Goal: Task Accomplishment & Management: Manage account settings

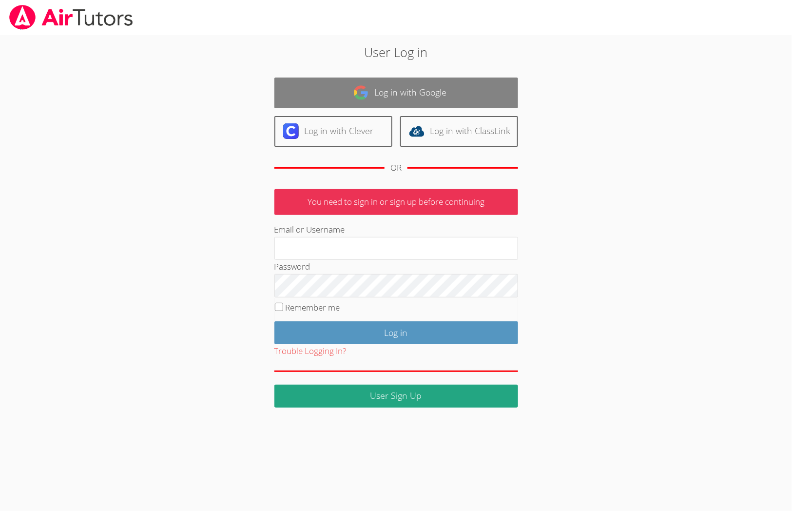
click at [362, 101] on link "Log in with Google" at bounding box center [396, 92] width 244 height 31
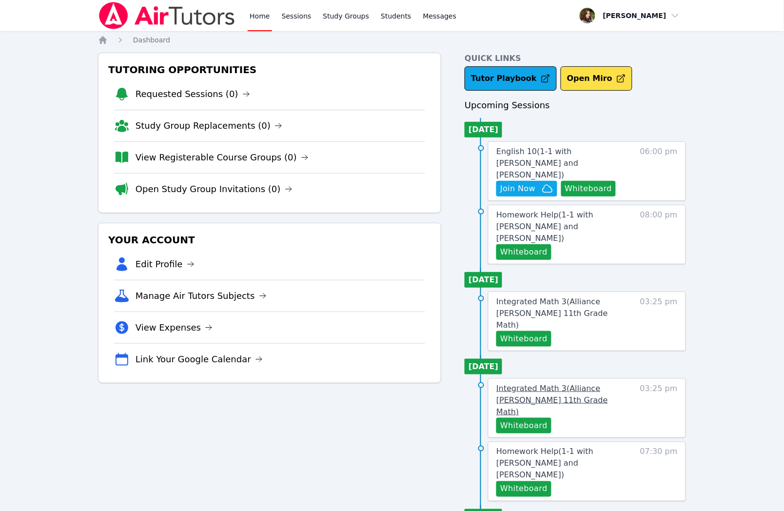
click at [594, 384] on span "Integrated Math 3 ( Alliance McKinzie 11th Grade Math )" at bounding box center [552, 400] width 112 height 33
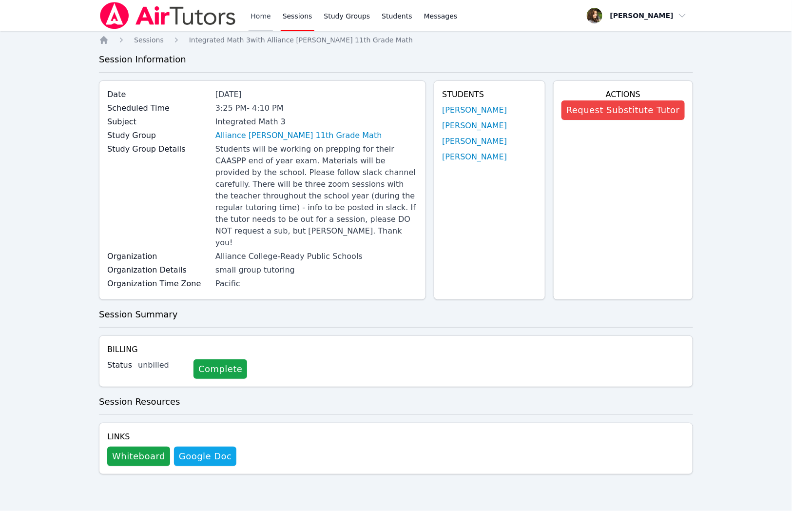
click at [255, 18] on link "Home" at bounding box center [261, 15] width 24 height 31
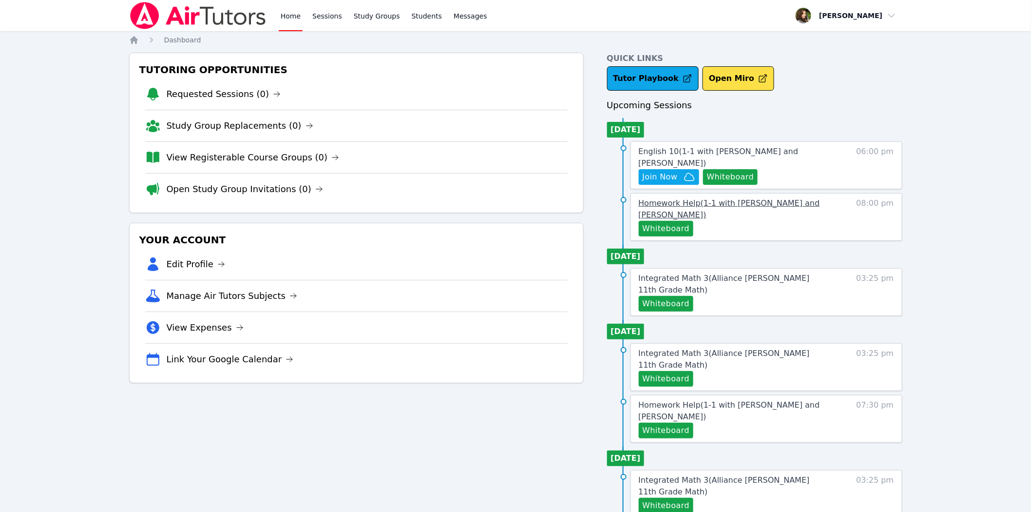
click at [728, 198] on span "Homework Help ( 1-1 with Daniel Shekhtman and Diana Carle )" at bounding box center [729, 208] width 181 height 21
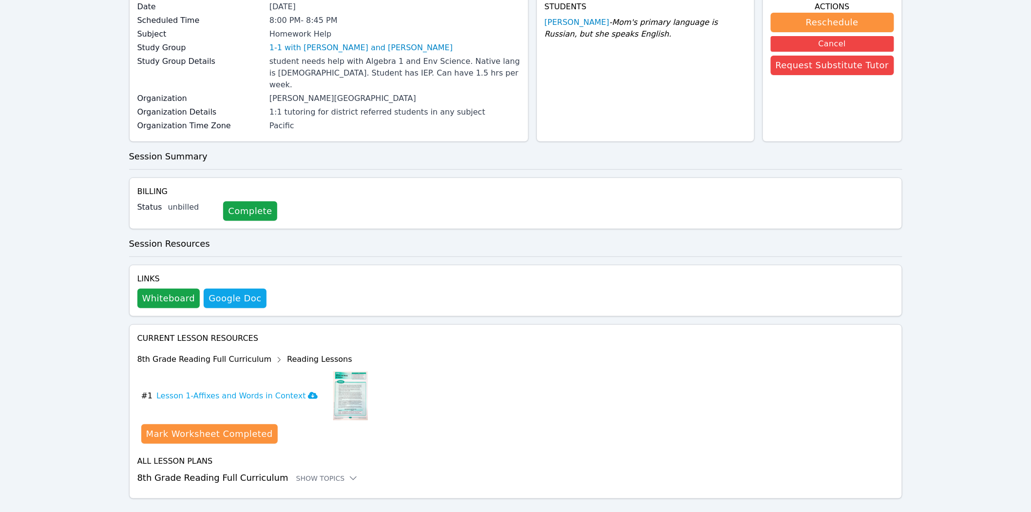
scroll to position [94, 0]
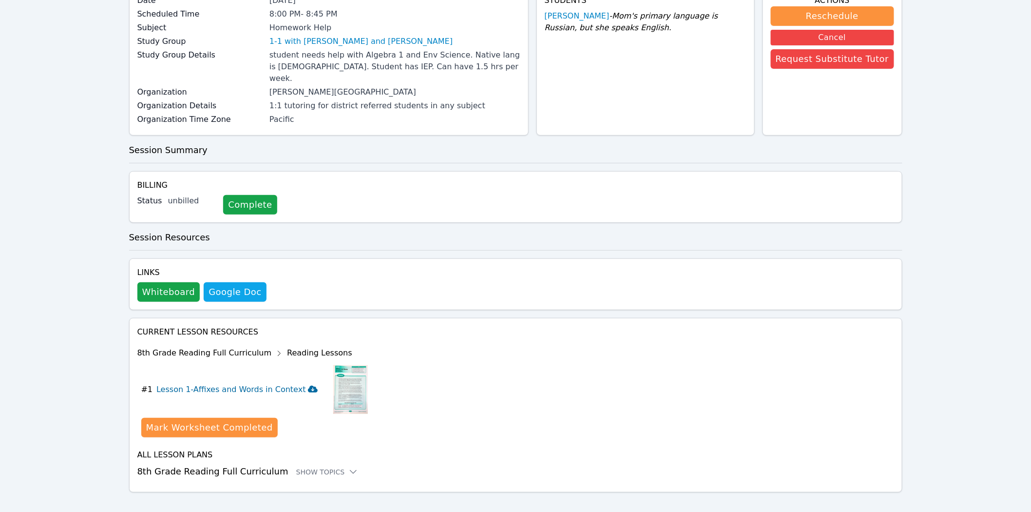
click at [308, 386] on icon at bounding box center [313, 389] width 10 height 7
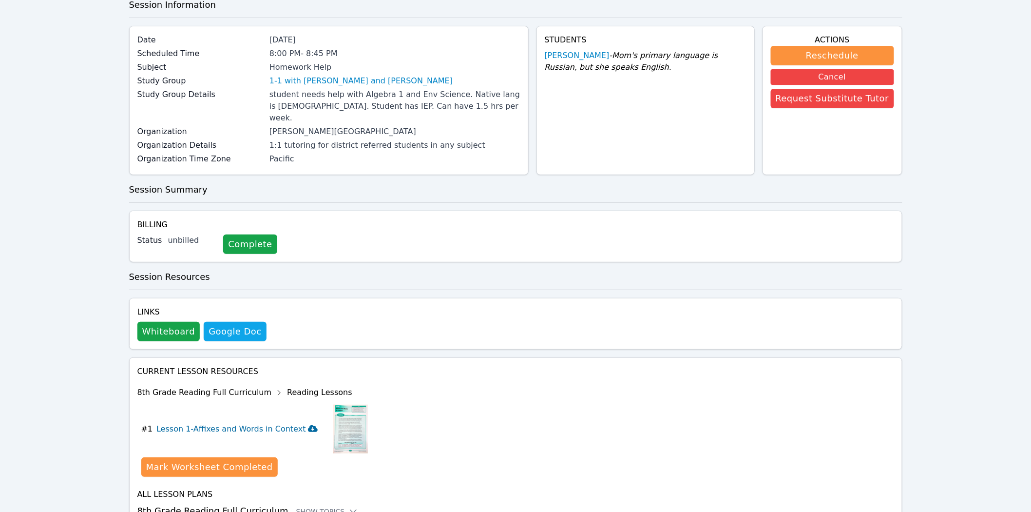
scroll to position [0, 0]
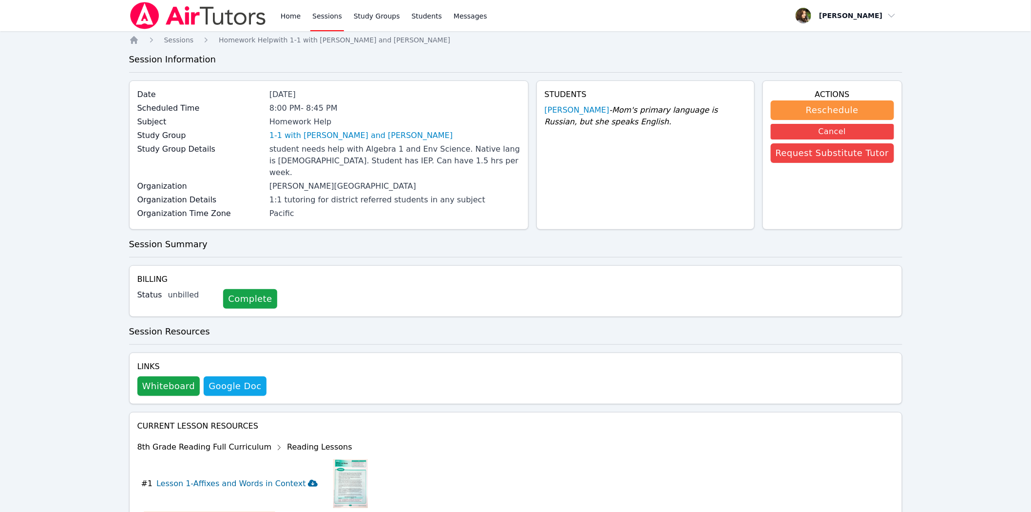
click at [177, 20] on img at bounding box center [198, 15] width 138 height 27
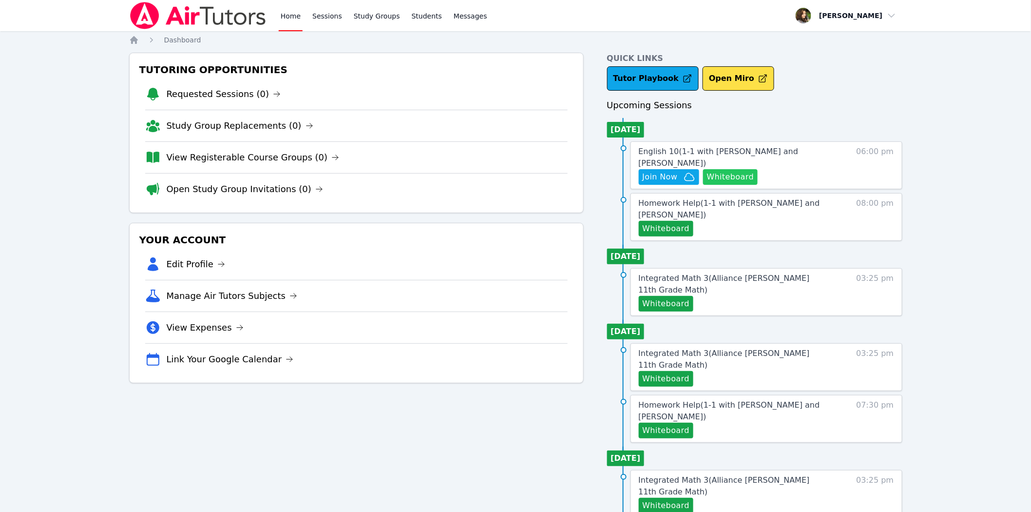
click at [730, 169] on button "Whiteboard" at bounding box center [730, 177] width 55 height 16
click at [494, 17] on span "1" at bounding box center [500, 16] width 12 height 12
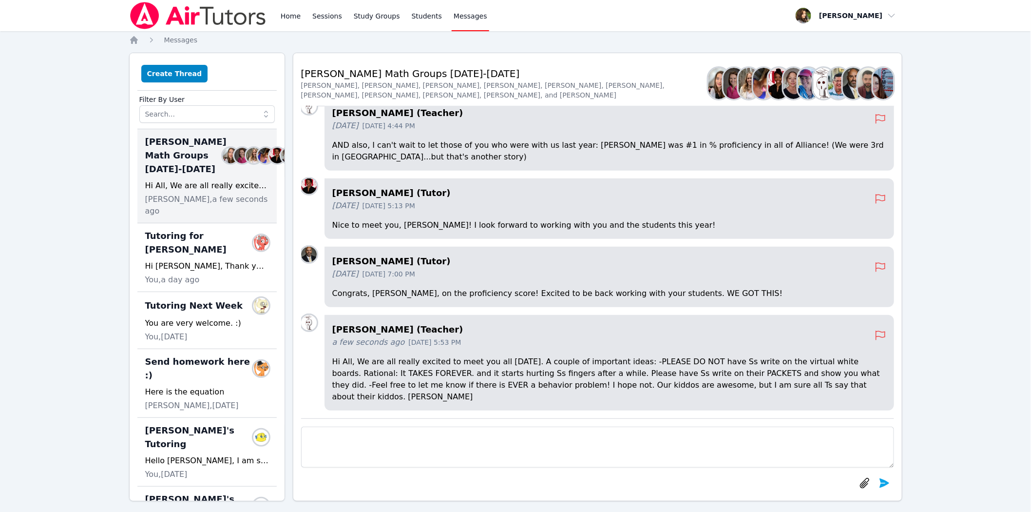
click at [216, 13] on img at bounding box center [198, 15] width 138 height 27
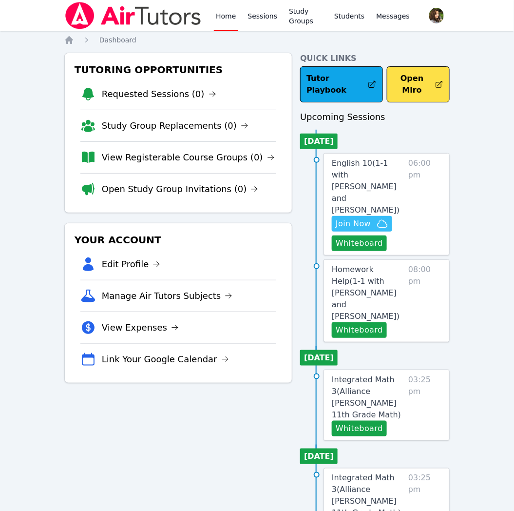
click at [367, 218] on span "Join Now" at bounding box center [353, 224] width 35 height 12
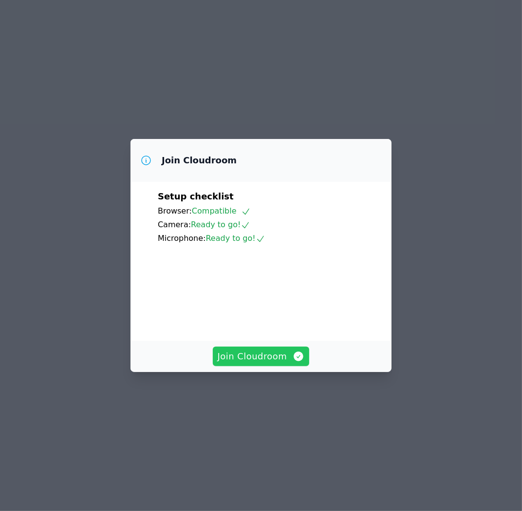
click at [276, 366] on button "Join Cloudroom" at bounding box center [261, 356] width 97 height 19
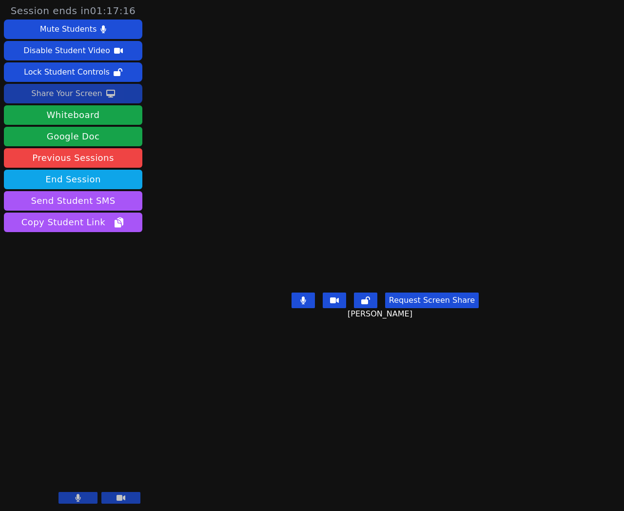
click at [68, 98] on div "Share Your Screen" at bounding box center [66, 94] width 71 height 16
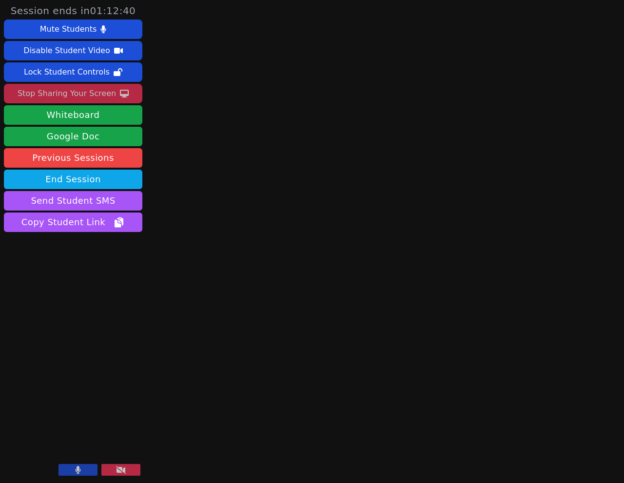
click at [279, 128] on div "Session ends in 01:12:40 Mute Students Disable Student Video Lock Student Contr…" at bounding box center [312, 241] width 624 height 483
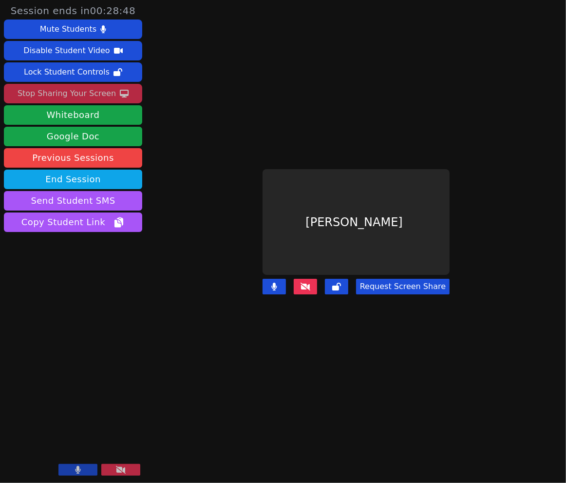
click at [270, 279] on button at bounding box center [274, 287] width 23 height 16
click at [79, 97] on div "Stop Sharing Your Screen" at bounding box center [67, 94] width 98 height 16
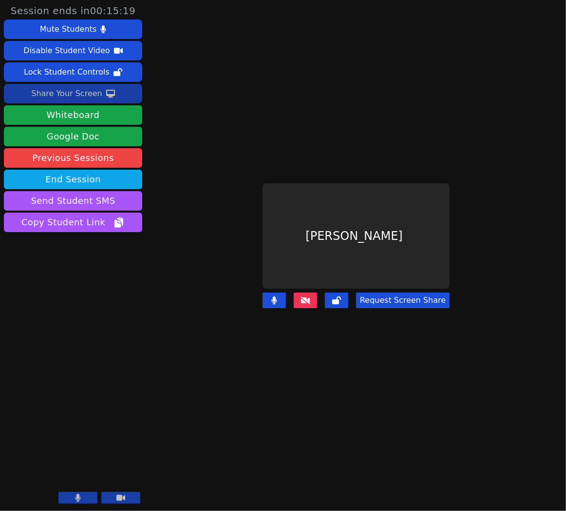
click at [84, 96] on div "Share Your Screen" at bounding box center [66, 94] width 71 height 16
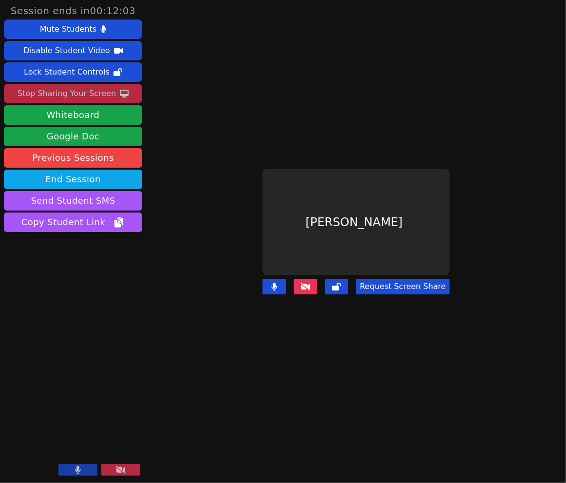
click at [72, 94] on div "Stop Sharing Your Screen" at bounding box center [67, 94] width 98 height 16
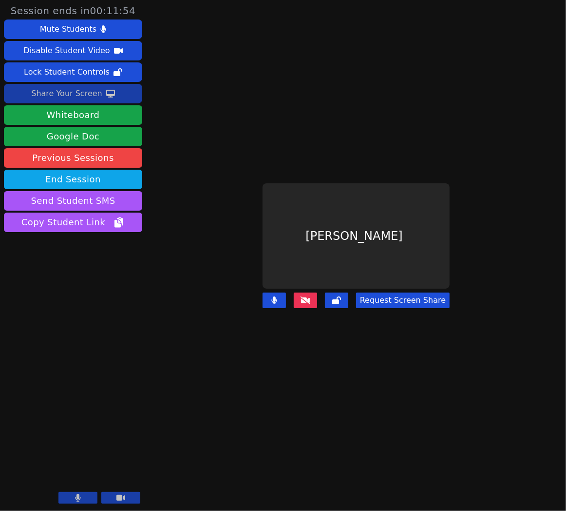
click at [75, 98] on div "Share Your Screen" at bounding box center [66, 94] width 71 height 16
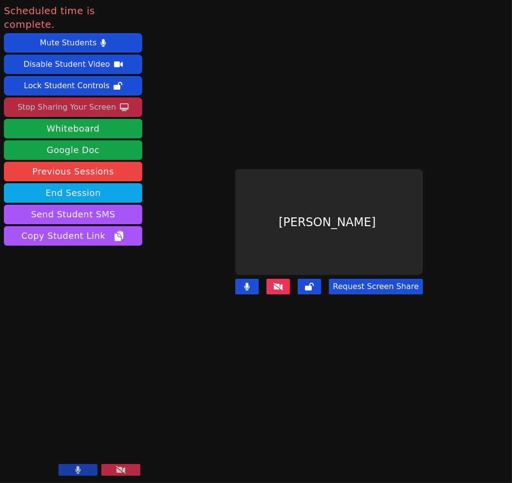
click at [71, 99] on div "Stop Sharing Your Screen" at bounding box center [67, 107] width 98 height 16
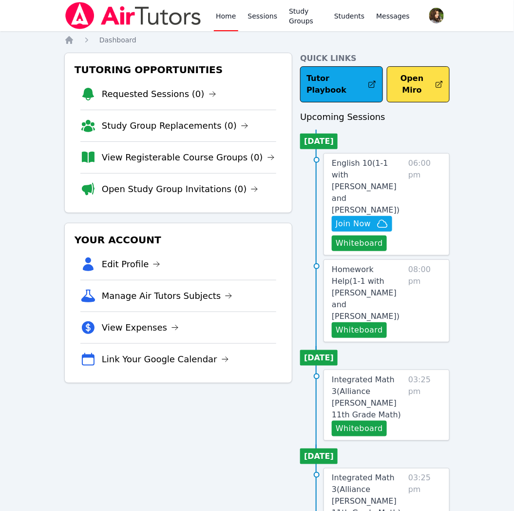
click at [232, 40] on nav "Home Dashboard" at bounding box center [257, 40] width 386 height 10
click at [365, 235] on button "Whiteboard" at bounding box center [359, 243] width 55 height 16
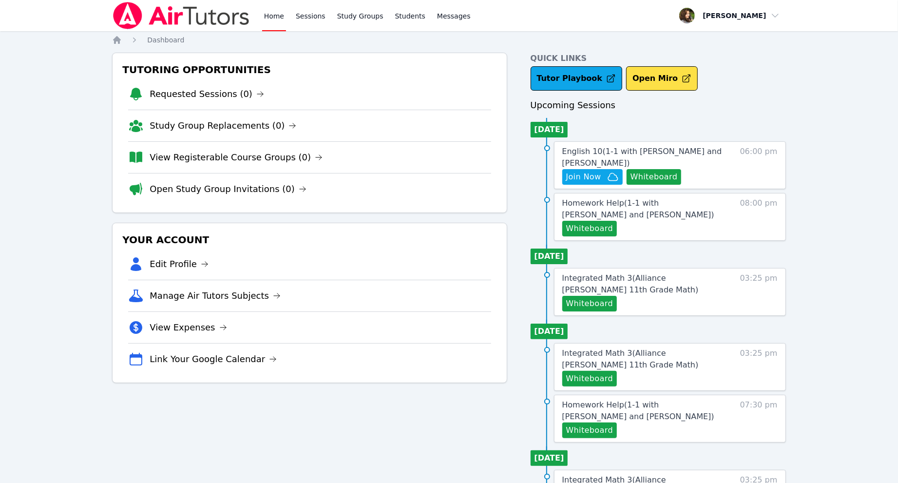
click at [747, 81] on div "Tutor Playbook Open Miro" at bounding box center [658, 78] width 255 height 24
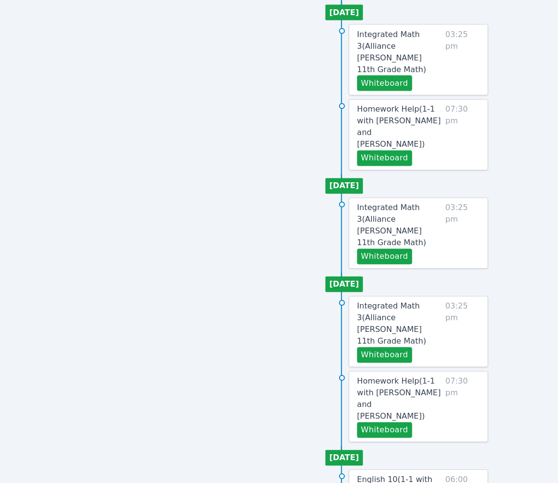
scroll to position [417, 0]
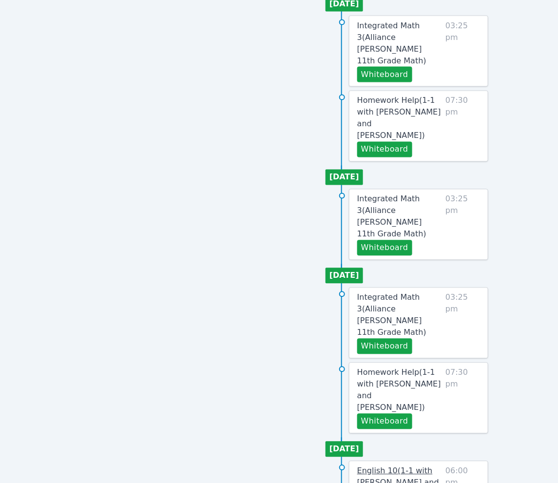
click at [425, 466] on span "English 10 ( 1-1 with [PERSON_NAME] and [PERSON_NAME] )" at bounding box center [398, 482] width 82 height 33
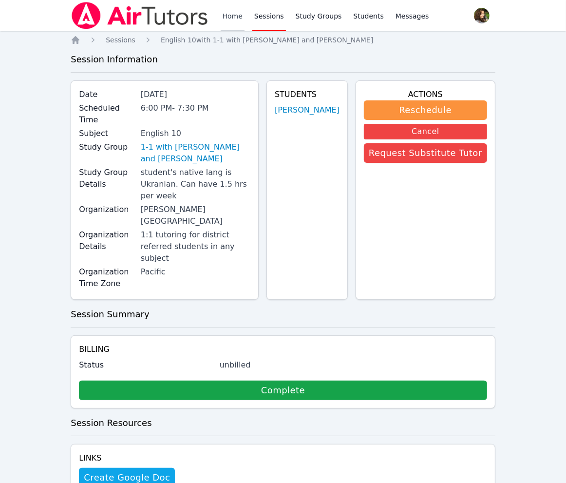
click at [237, 16] on link "Home" at bounding box center [233, 15] width 24 height 31
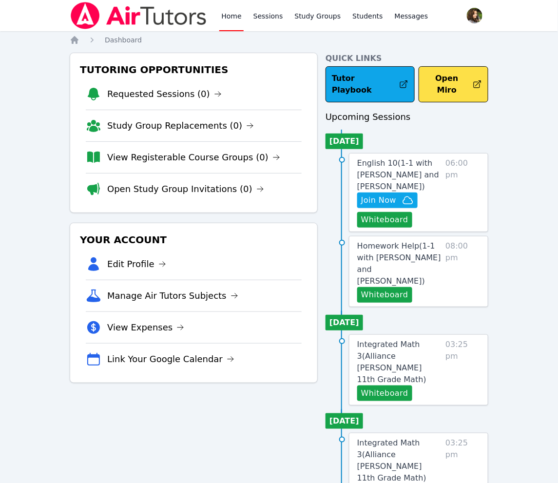
click at [230, 18] on link "Home" at bounding box center [231, 15] width 24 height 31
click at [117, 15] on img at bounding box center [139, 15] width 138 height 27
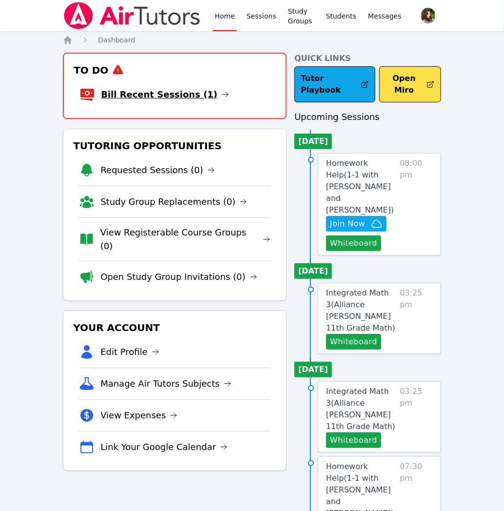
click at [179, 94] on link "Bill Recent Sessions (1)" at bounding box center [165, 95] width 128 height 14
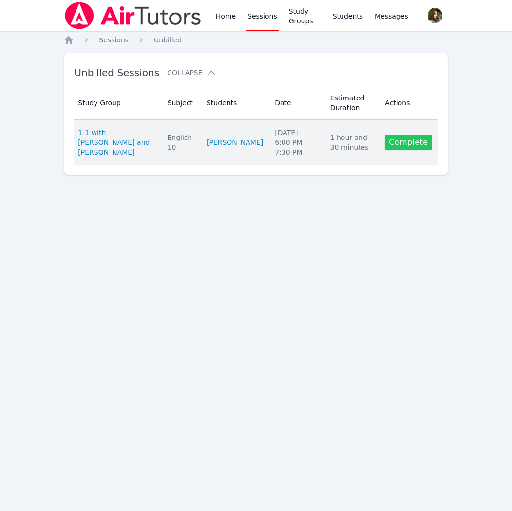
click at [413, 140] on link "Complete" at bounding box center [408, 143] width 47 height 16
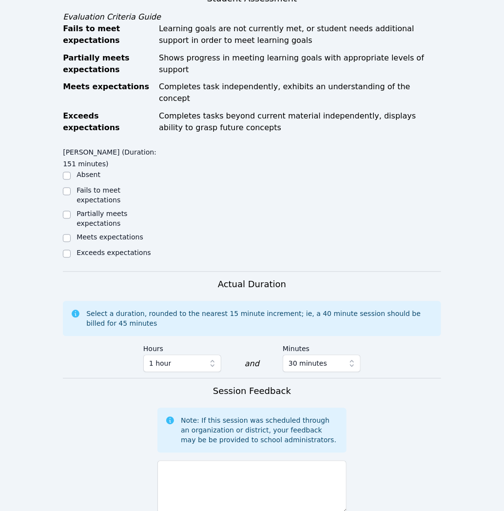
scroll to position [596, 0]
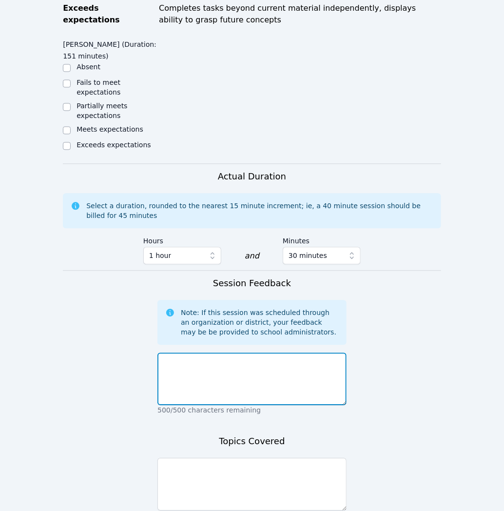
click at [226, 352] on textarea at bounding box center [251, 378] width 189 height 53
click at [225, 352] on textarea at bounding box center [251, 378] width 189 height 53
type textarea "g"
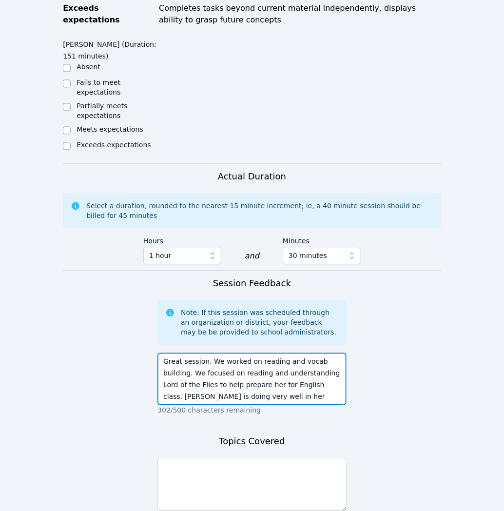
type textarea "Great session. We worked on reading and vocab building. We focused on reading a…"
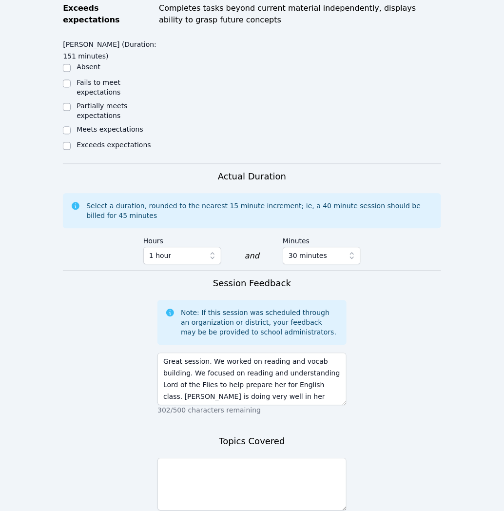
click at [90, 125] on label "Meets expectations" at bounding box center [110, 129] width 67 height 8
click at [71, 126] on input "Meets expectations" at bounding box center [67, 130] width 8 height 8
checkbox input "true"
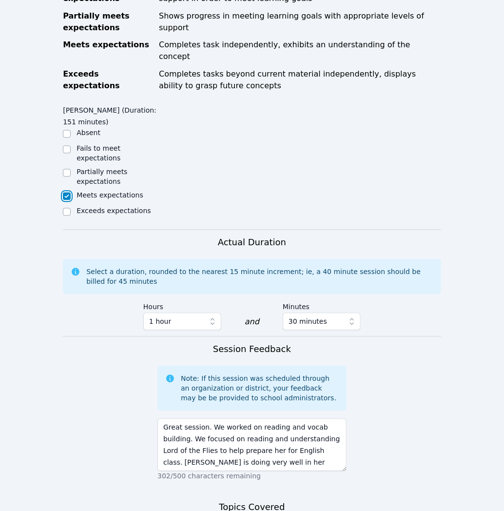
scroll to position [379, 0]
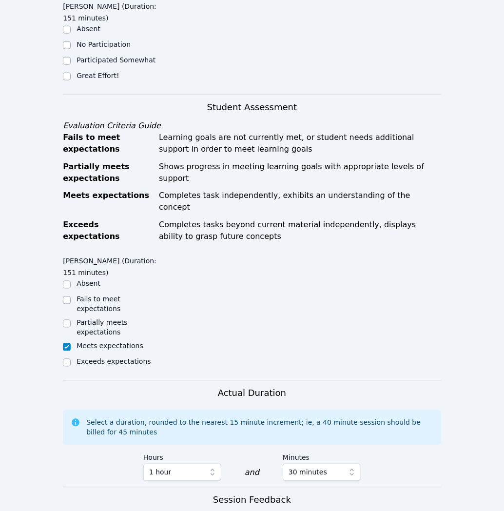
click at [97, 72] on label "Great Effort!" at bounding box center [98, 76] width 42 height 8
click at [71, 73] on input "Great Effort!" at bounding box center [67, 77] width 8 height 8
checkbox input "true"
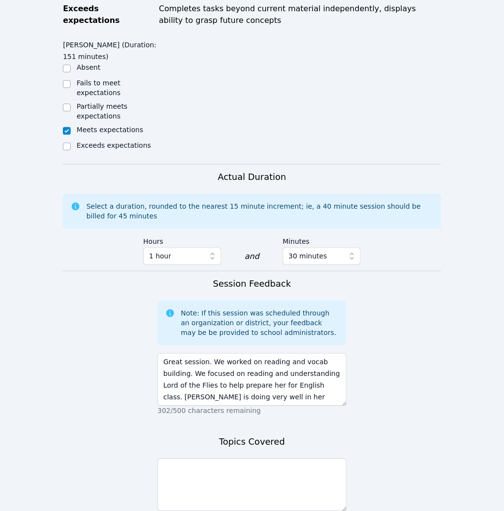
scroll to position [596, 0]
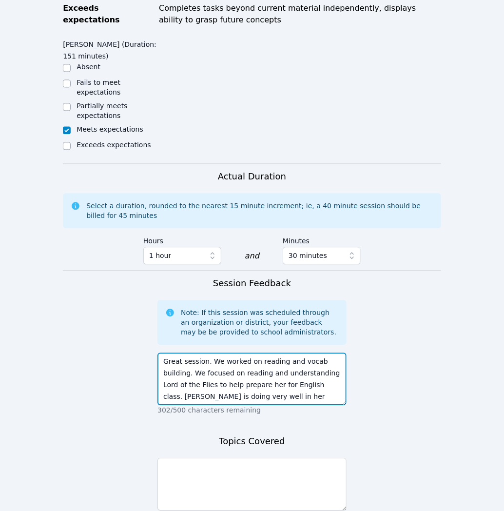
click at [302, 364] on textarea "Great session. We worked on reading and vocab building. We focused on reading a…" at bounding box center [251, 378] width 189 height 53
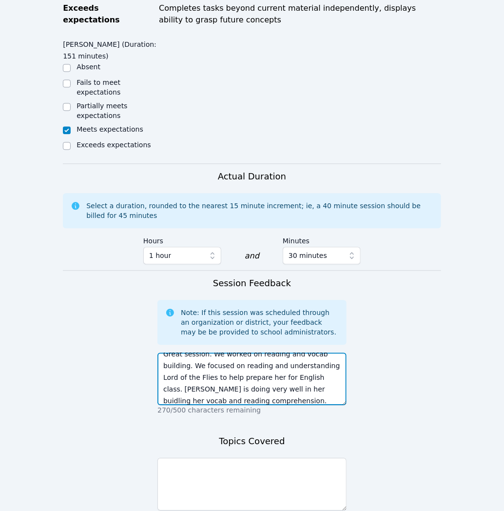
click at [270, 358] on textarea "Great session. We worked on reading and vocab building. We focused on reading a…" at bounding box center [251, 378] width 189 height 53
type textarea "Great session. We worked on reading and vocab building. We focused on reading a…"
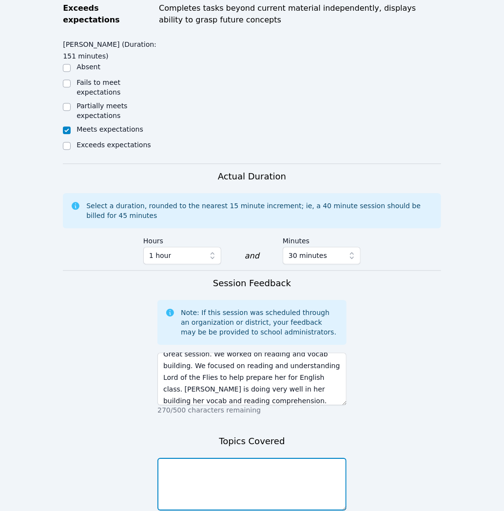
click at [284, 458] on textarea at bounding box center [251, 484] width 189 height 53
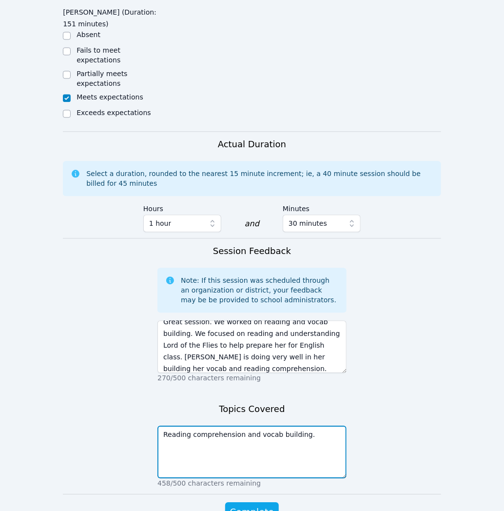
scroll to position [654, 0]
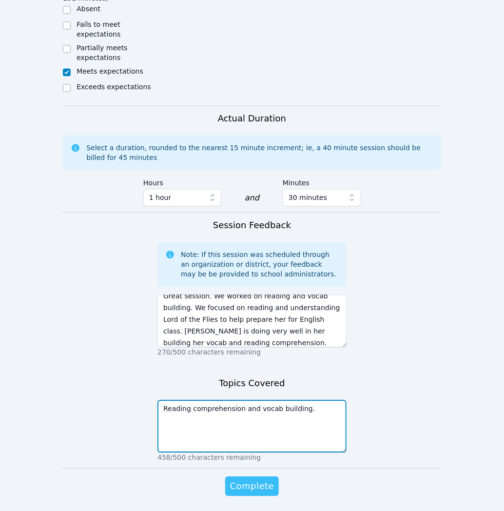
type textarea "Reading comprehension and vocab building."
click at [259, 479] on span "Complete" at bounding box center [252, 486] width 44 height 14
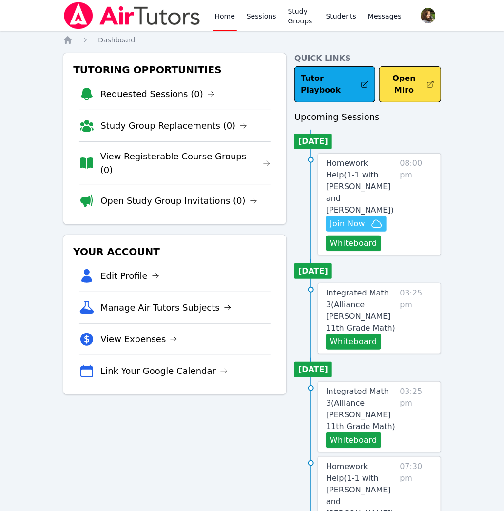
click at [379, 218] on icon "button" at bounding box center [377, 224] width 12 height 12
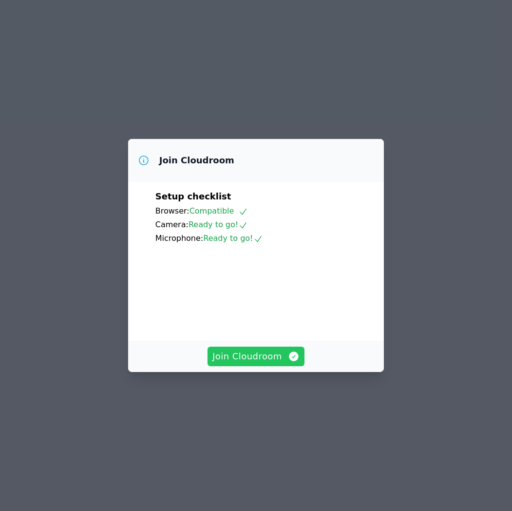
click at [281, 363] on span "Join Cloudroom" at bounding box center [256, 356] width 87 height 14
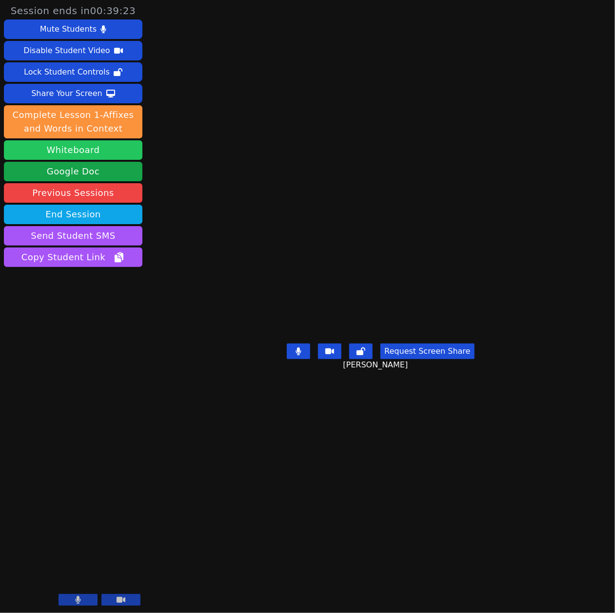
click at [88, 145] on button "Whiteboard" at bounding box center [73, 149] width 138 height 19
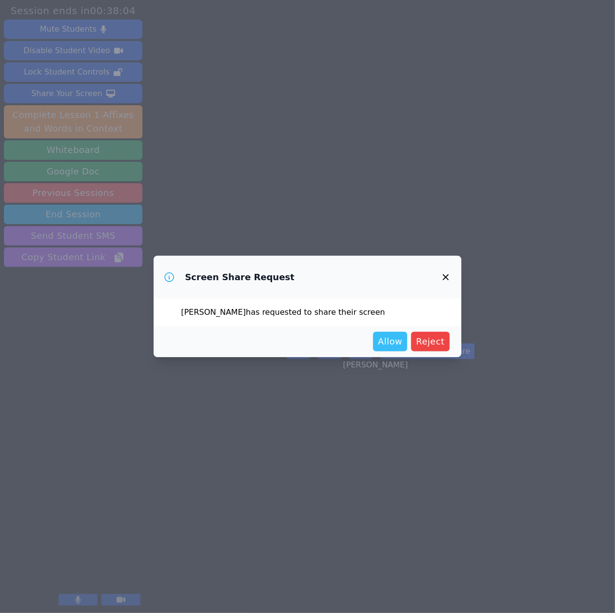
click at [400, 342] on span "Allow" at bounding box center [390, 342] width 24 height 14
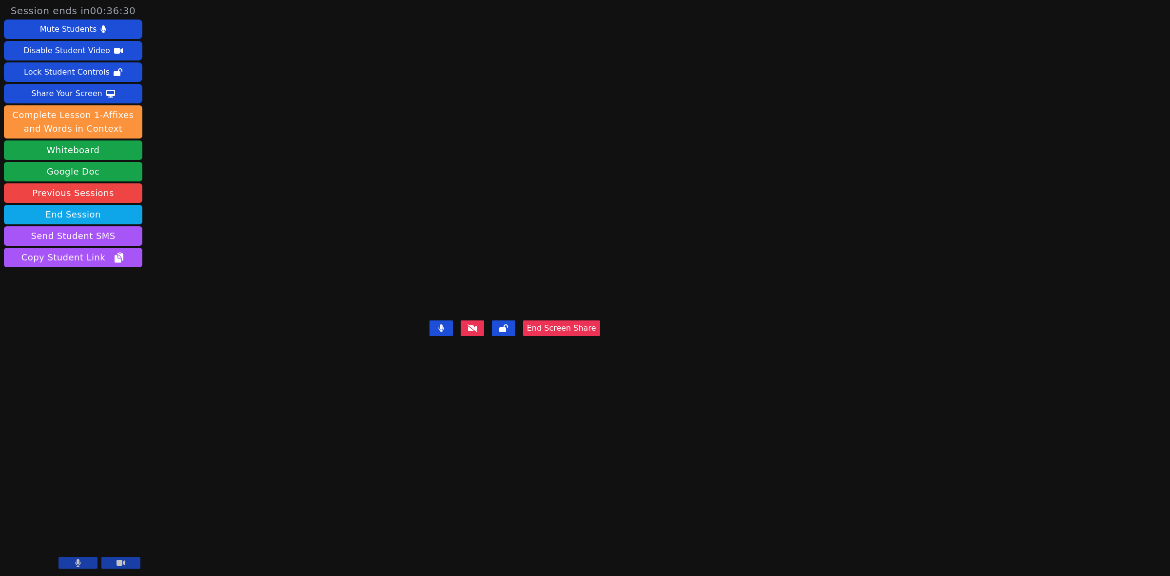
click at [512, 336] on button "End Screen Share" at bounding box center [561, 328] width 77 height 16
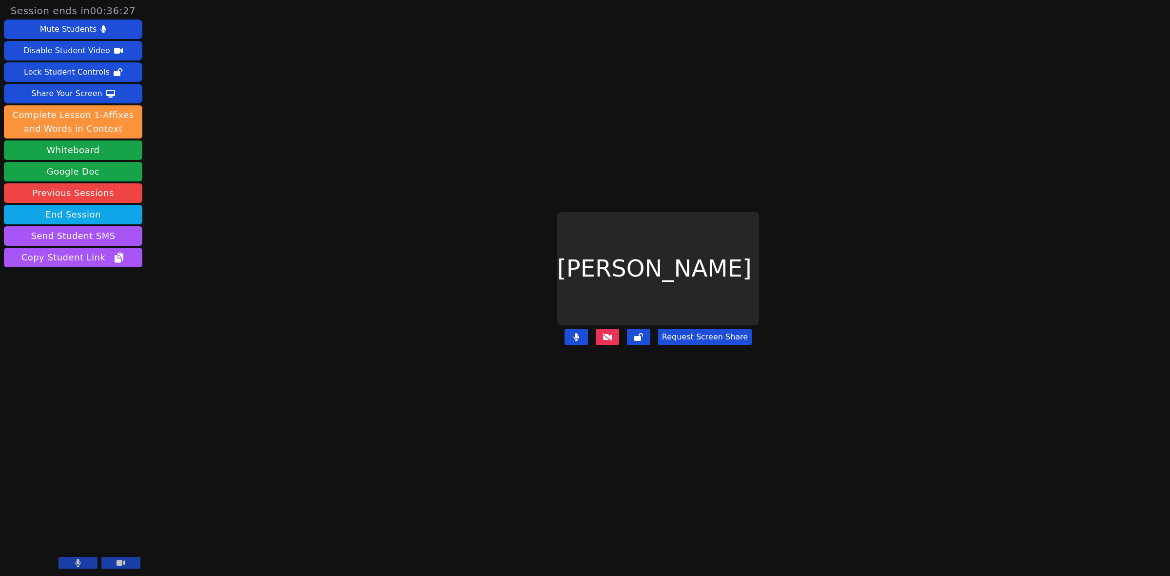
click at [512, 333] on icon at bounding box center [607, 337] width 10 height 8
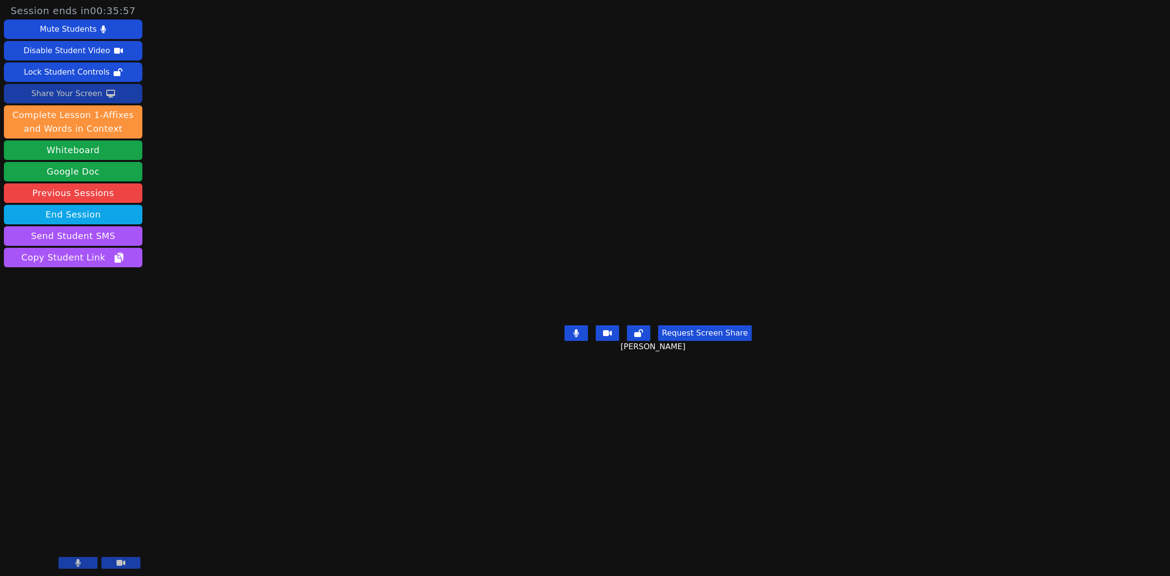
click at [61, 93] on div "Share Your Screen" at bounding box center [66, 94] width 71 height 16
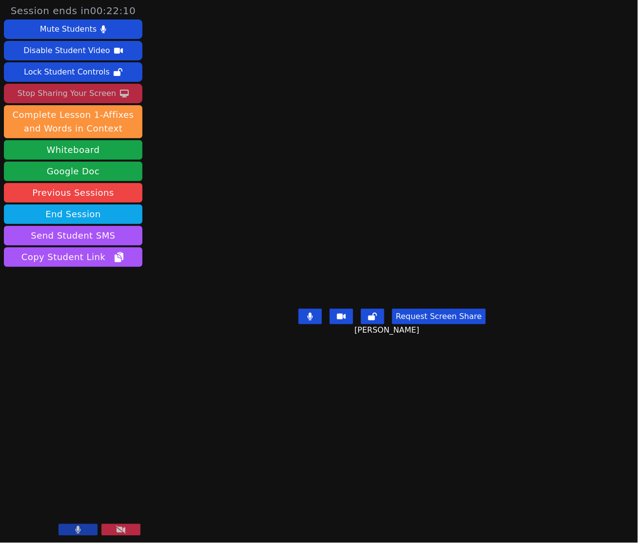
click at [53, 91] on div "Stop Sharing Your Screen" at bounding box center [67, 94] width 98 height 16
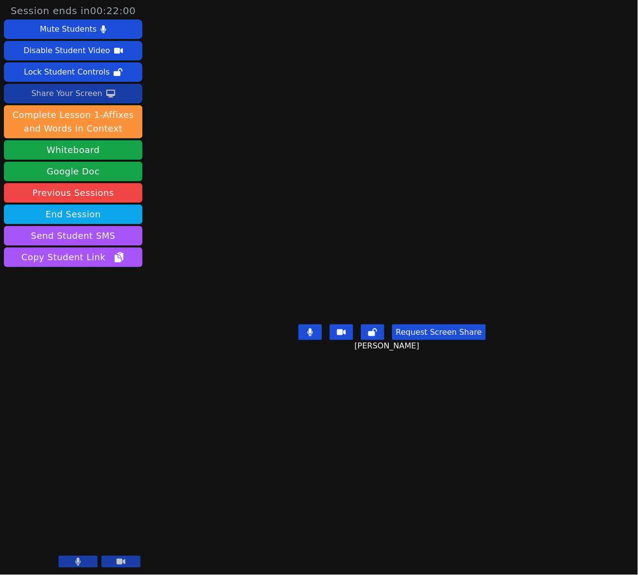
click at [77, 95] on div "Share Your Screen" at bounding box center [66, 94] width 71 height 16
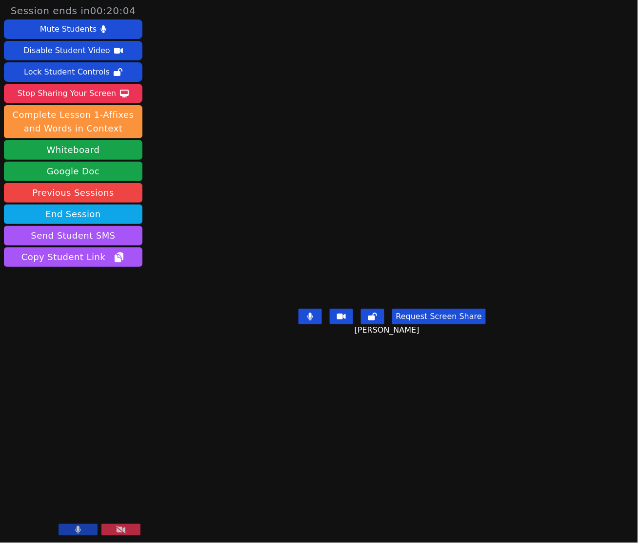
drag, startPoint x: 60, startPoint y: 91, endPoint x: 310, endPoint y: 116, distance: 251.2
click at [60, 91] on div "Stop Sharing Your Screen" at bounding box center [67, 94] width 98 height 16
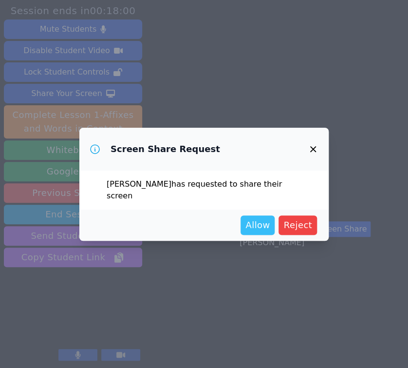
click at [264, 218] on span "Allow" at bounding box center [258, 225] width 24 height 14
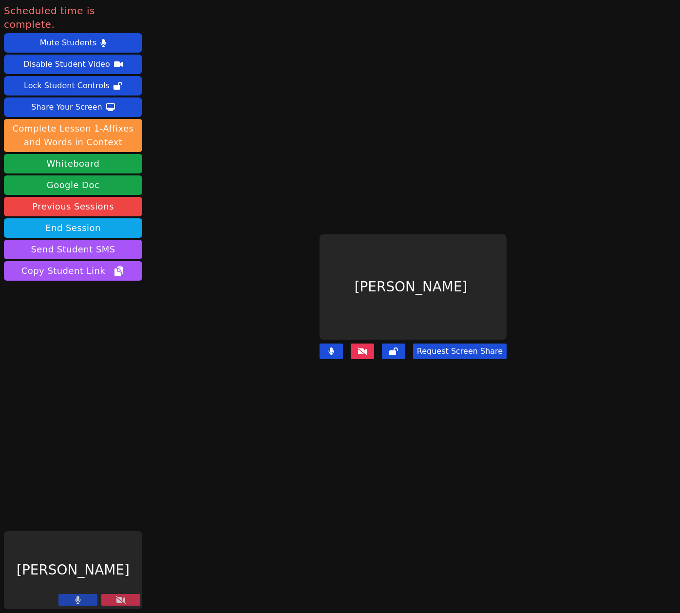
click at [362, 344] on button at bounding box center [362, 352] width 23 height 16
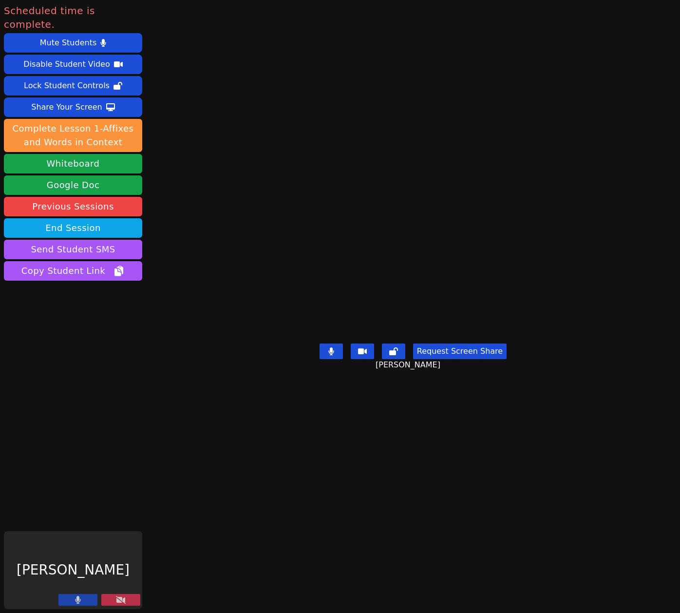
click at [126, 510] on button at bounding box center [120, 600] width 39 height 12
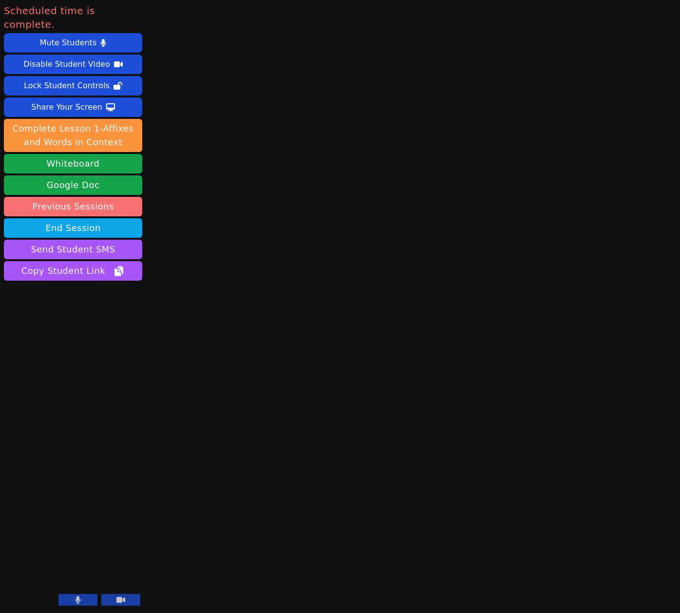
click at [110, 199] on link "Previous Sessions" at bounding box center [73, 206] width 138 height 19
click at [113, 218] on button "End Session" at bounding box center [73, 227] width 138 height 19
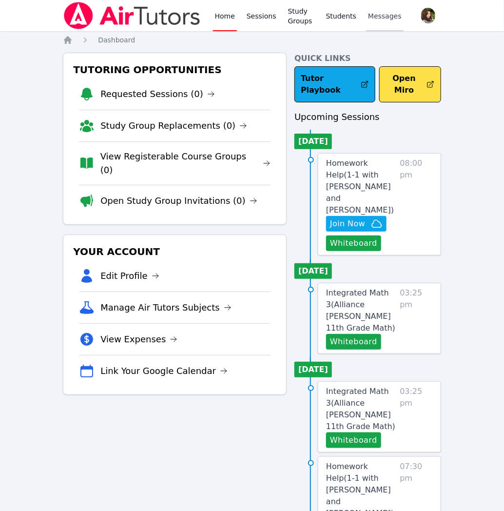
click at [383, 14] on span "Messages" at bounding box center [385, 16] width 34 height 10
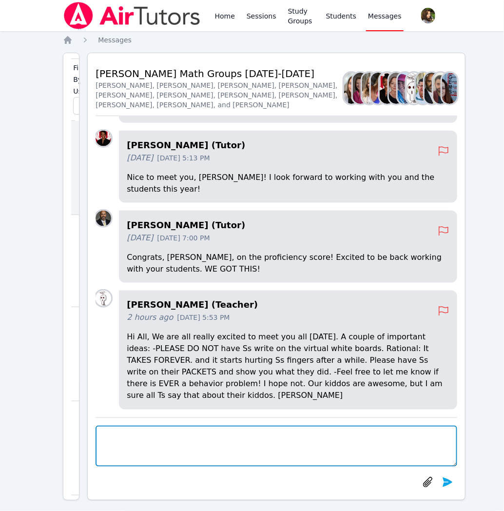
scroll to position [41, 0]
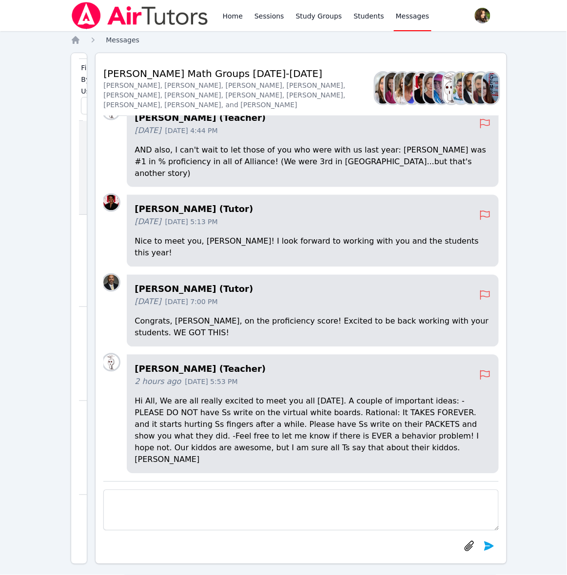
click at [126, 38] on span "Messages" at bounding box center [123, 40] width 34 height 8
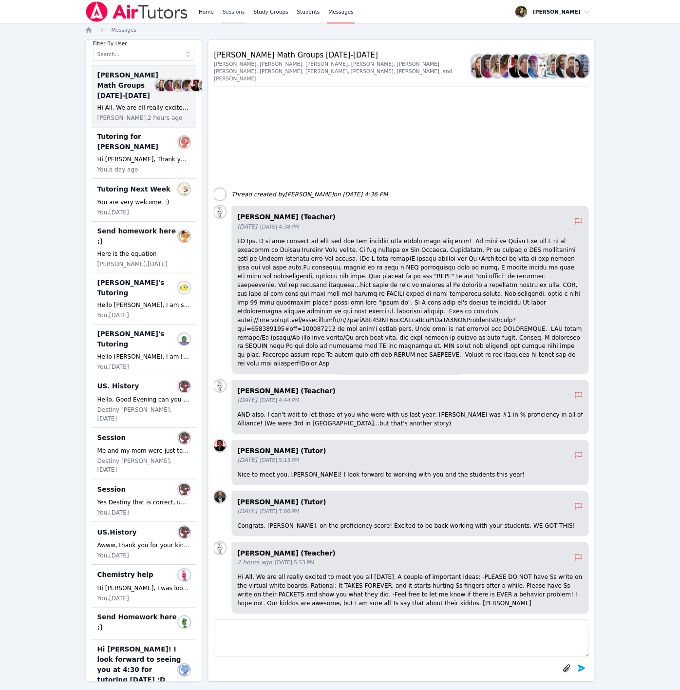
scroll to position [42, 0]
click at [196, 218] on div "Hi Yuliya, Thank you very much for the information, this helps me better help D…" at bounding box center [192, 213] width 124 height 12
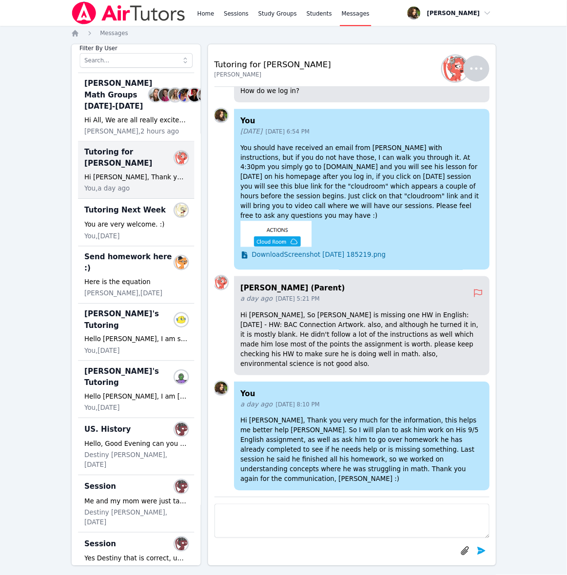
scroll to position [41, 0]
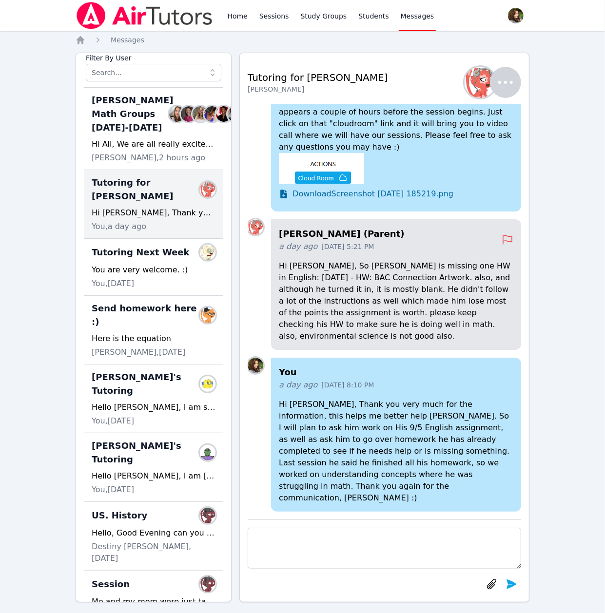
click at [459, 447] on p "Hi Yuliya, Thank you very much for the information, this helps me better help D…" at bounding box center [396, 451] width 234 height 105
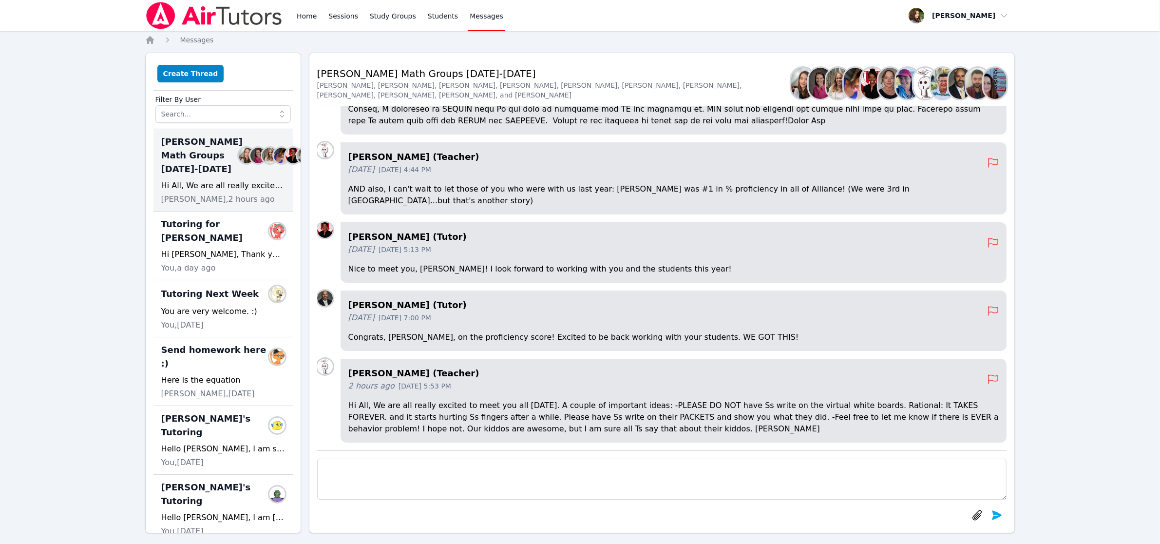
click at [254, 18] on img at bounding box center [214, 15] width 138 height 27
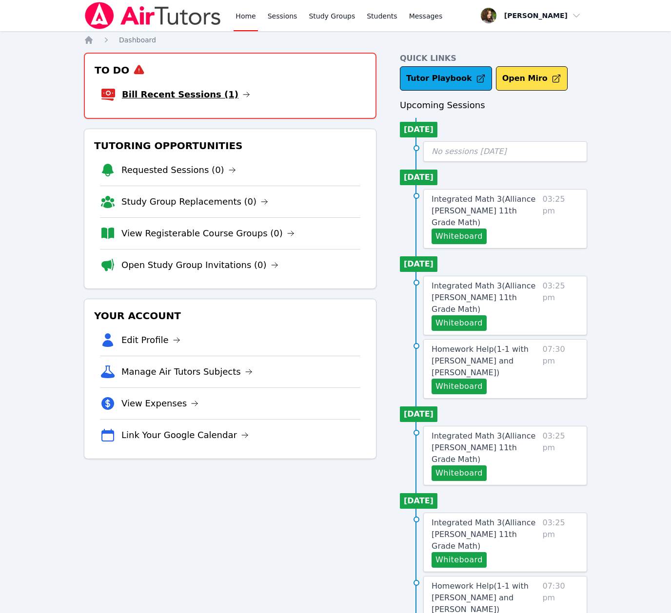
click at [191, 100] on link "Bill Recent Sessions (1)" at bounding box center [186, 95] width 128 height 14
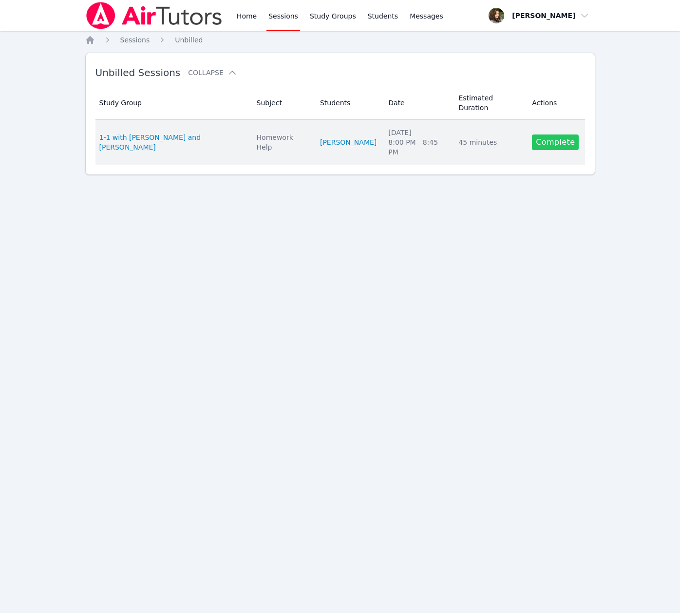
click at [556, 135] on link "Complete" at bounding box center [555, 143] width 47 height 16
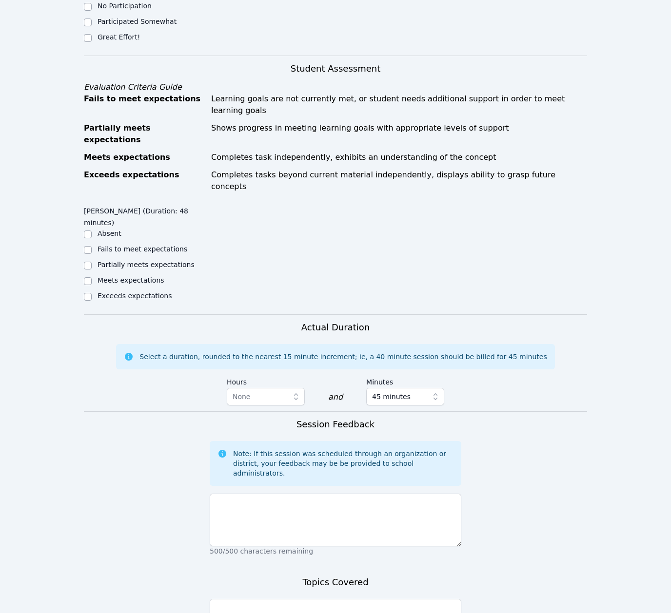
scroll to position [455, 0]
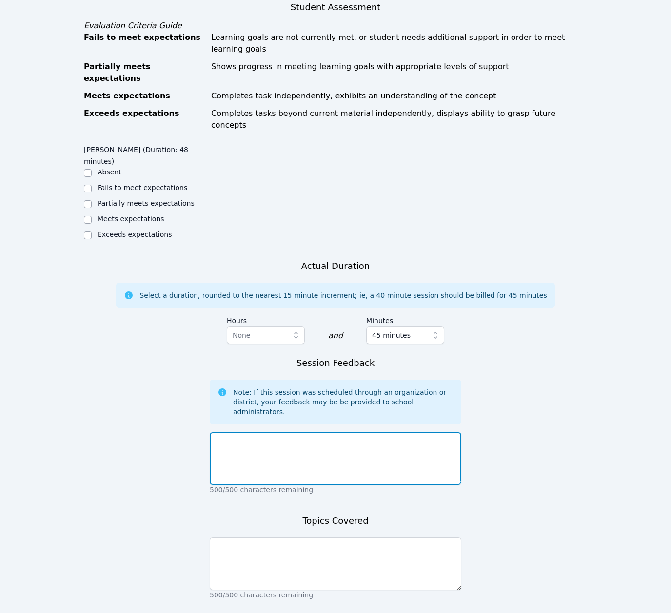
click at [326, 432] on textarea at bounding box center [335, 458] width 251 height 53
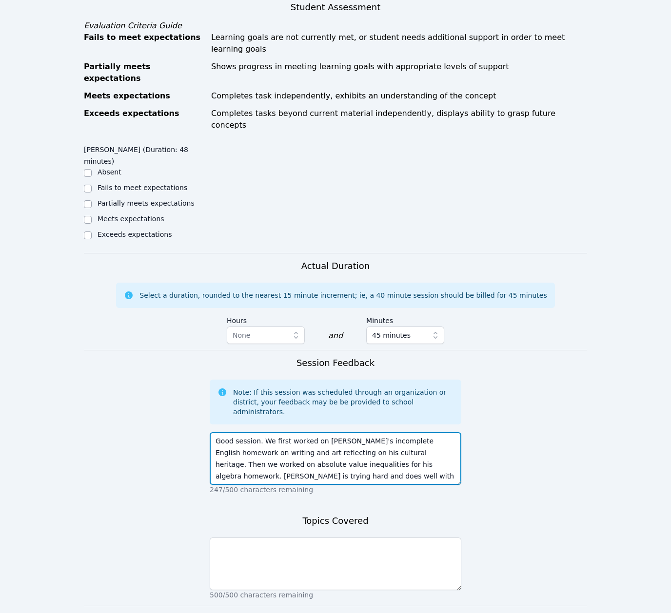
type textarea "Good session. We first worked on [PERSON_NAME]'s incomplete English homework on…"
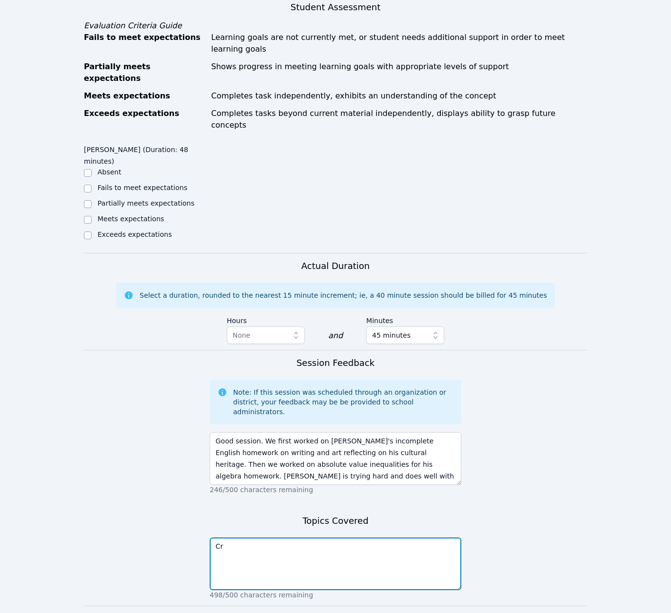
type textarea "C"
type textarea "J"
type textarea "r"
type textarea "English and Algebra."
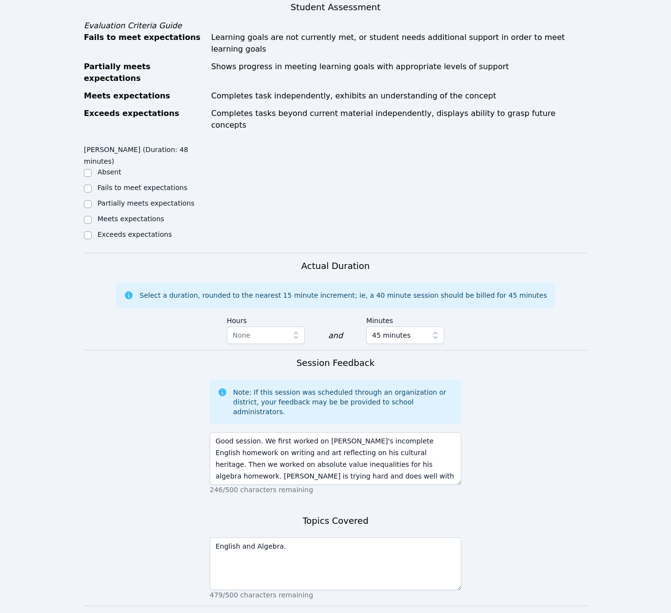
click at [330, 613] on span "Complete" at bounding box center [335, 624] width 44 height 14
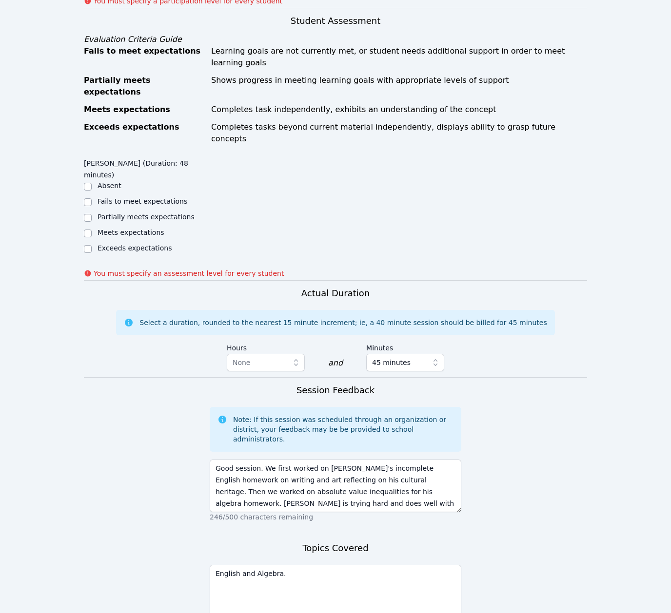
scroll to position [469, 0]
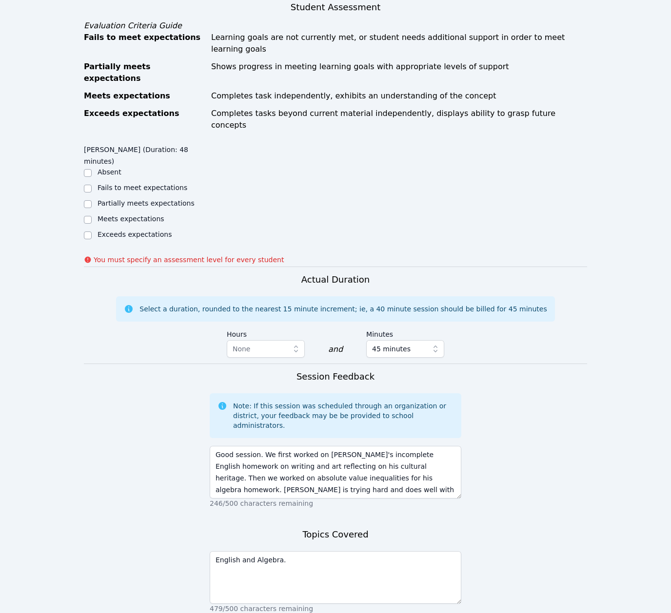
click at [132, 215] on label "Meets expectations" at bounding box center [130, 219] width 67 height 8
click at [92, 216] on input "Meets expectations" at bounding box center [88, 220] width 8 height 8
checkbox input "true"
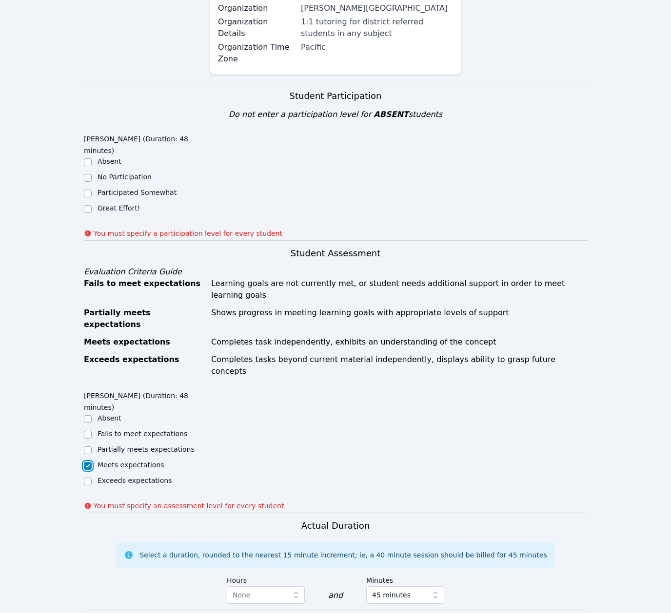
scroll to position [209, 0]
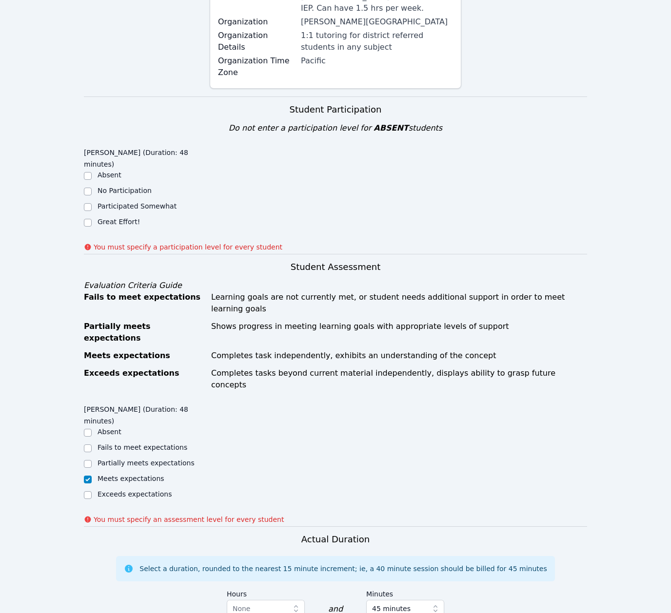
click at [121, 218] on label "Great Effort!" at bounding box center [118, 222] width 42 height 8
click at [92, 219] on input "Great Effort!" at bounding box center [88, 223] width 8 height 8
checkbox input "true"
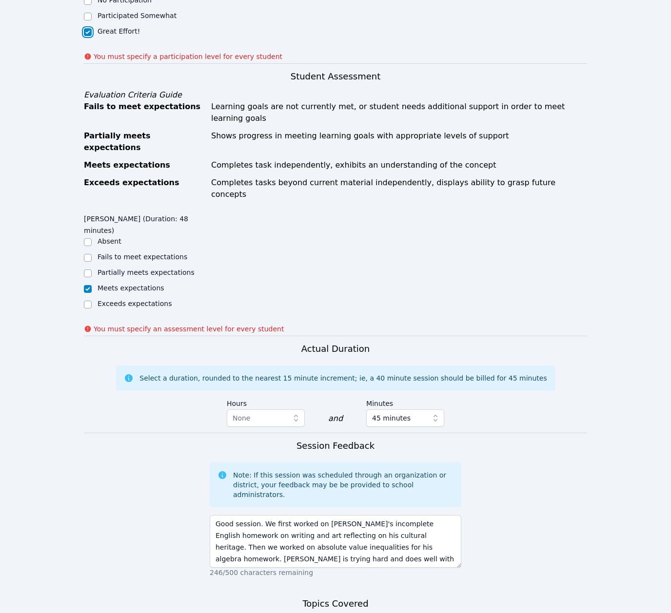
scroll to position [483, 0]
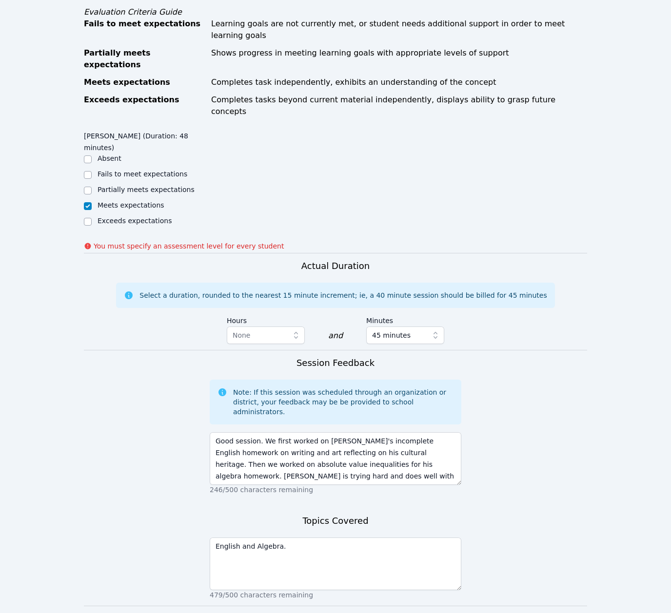
click at [346, 613] on span "Complete" at bounding box center [335, 624] width 44 height 14
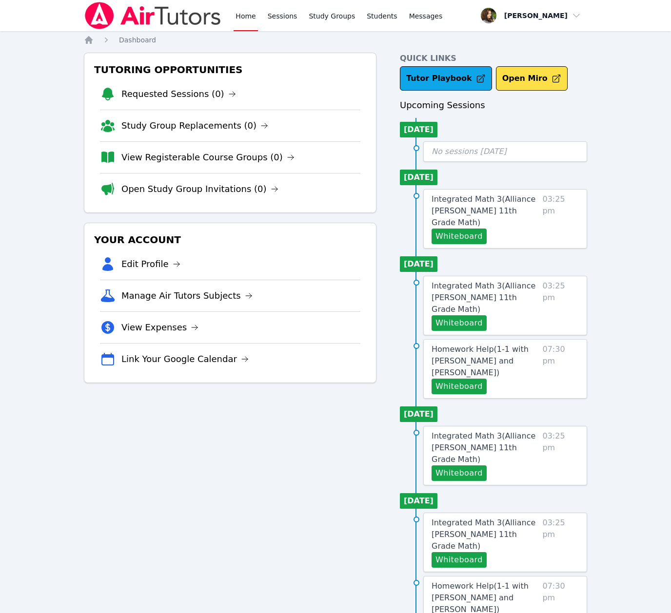
click at [9, 57] on div "Home Sessions Study Groups Students Messages Open user menu Diana Carle Open ma…" at bounding box center [335, 460] width 671 height 920
click at [409, 18] on span "Messages" at bounding box center [426, 16] width 34 height 10
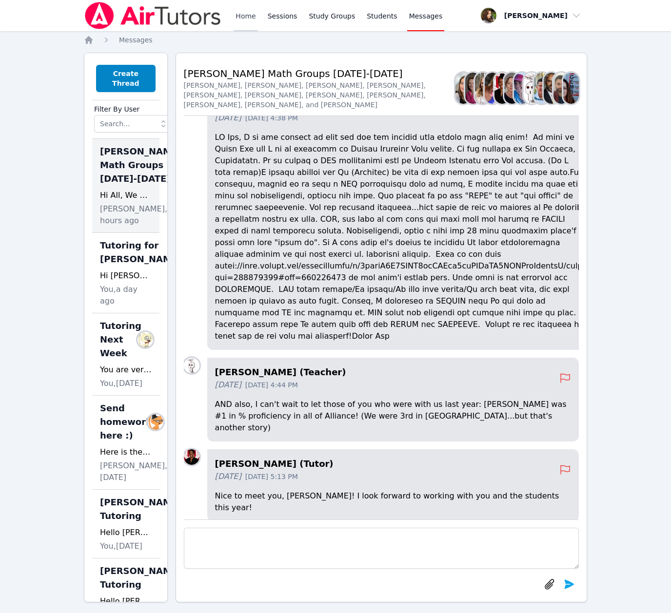
click at [238, 17] on link "Home" at bounding box center [245, 15] width 24 height 31
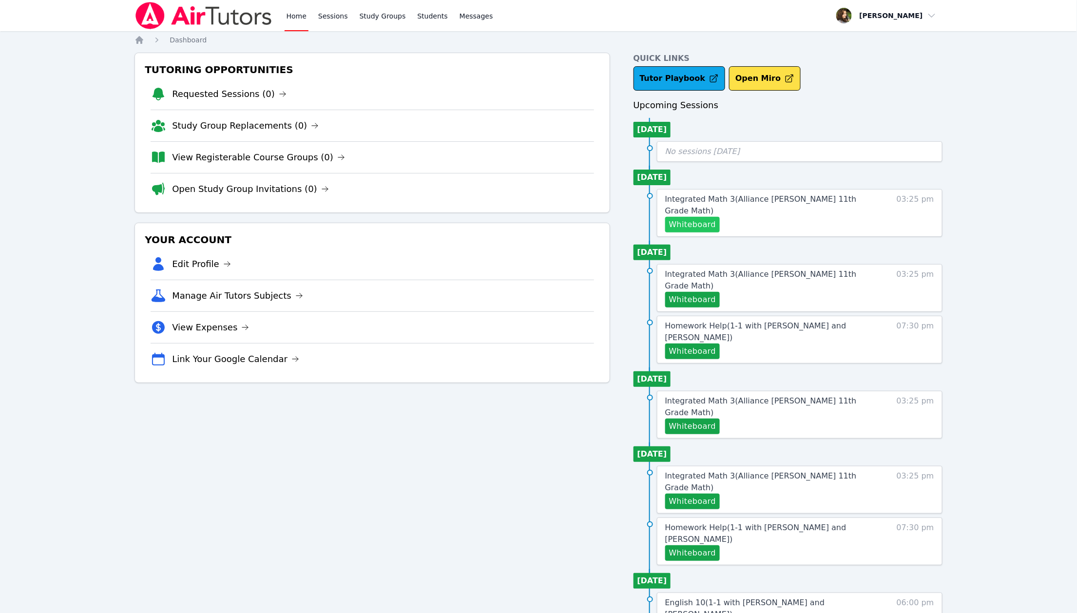
click at [680, 217] on button "Whiteboard" at bounding box center [692, 225] width 55 height 16
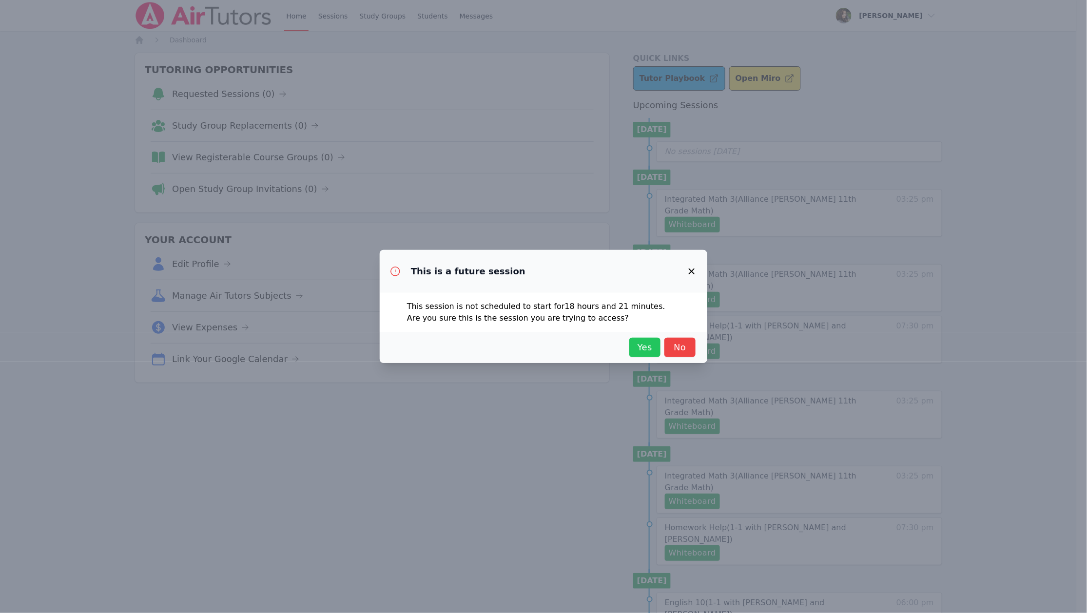
click at [643, 346] on span "Yes" at bounding box center [644, 348] width 21 height 14
